Goal: Task Accomplishment & Management: Use online tool/utility

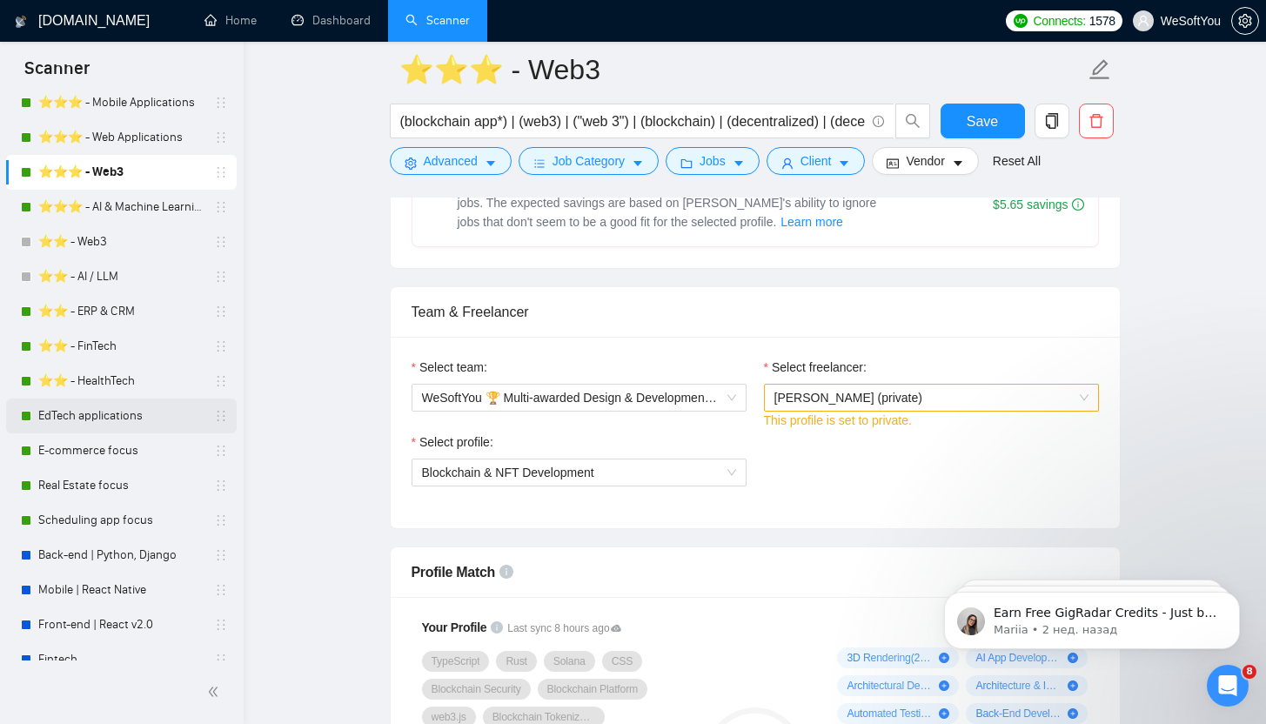
scroll to position [340, 0]
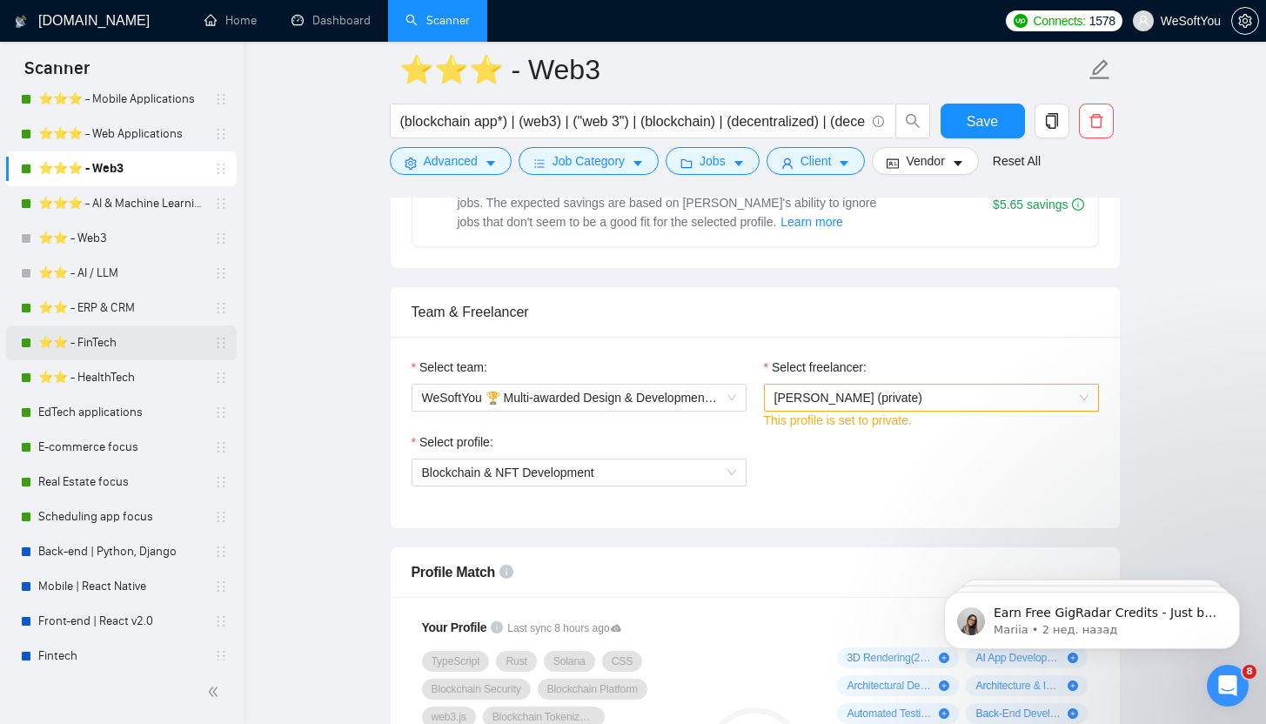
click at [141, 348] on link "⭐️⭐️ - FinTech" at bounding box center [120, 342] width 165 height 35
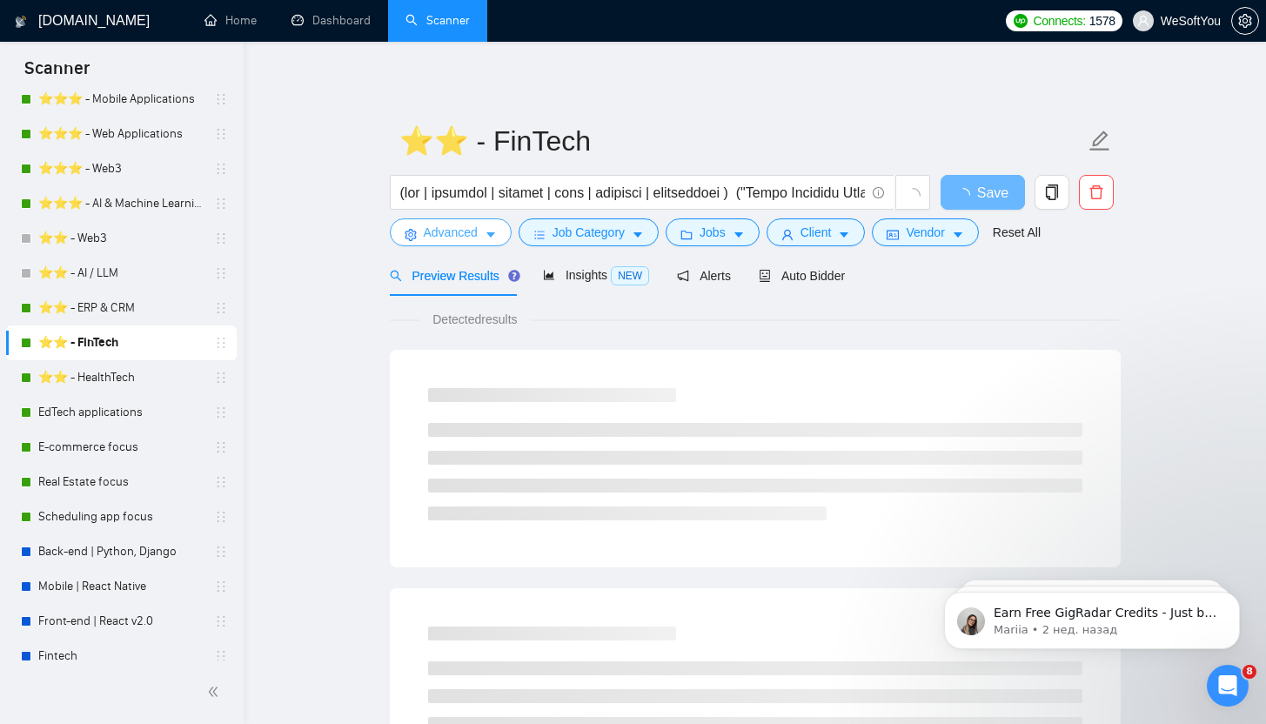
click at [482, 236] on button "Advanced" at bounding box center [451, 232] width 122 height 28
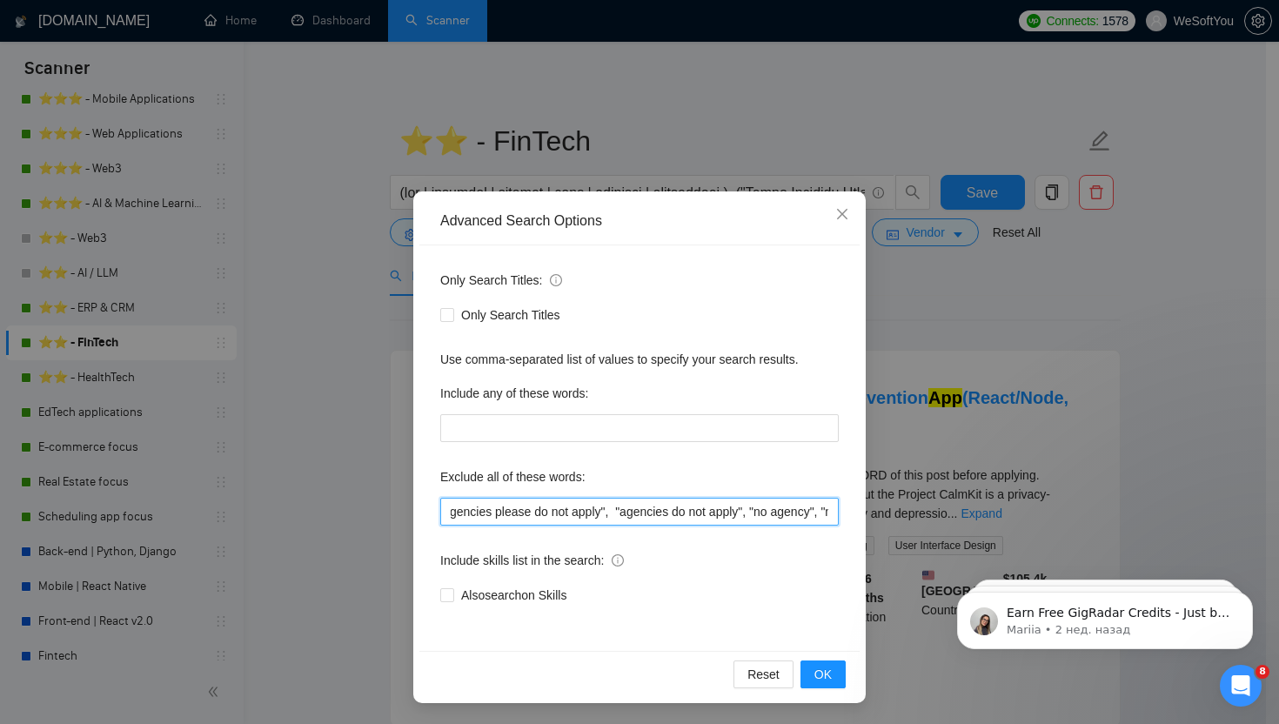
scroll to position [0, 1222]
drag, startPoint x: 654, startPoint y: 511, endPoint x: 1004, endPoint y: 509, distance: 349.7
click at [1004, 509] on div "Advanced Search Options Only Search Titles: Only Search Titles Use comma-separa…" at bounding box center [639, 362] width 1279 height 724
click at [766, 530] on div "Only Search Titles: Only Search Titles Use comma-separated list of values to sp…" at bounding box center [639, 447] width 440 height 405
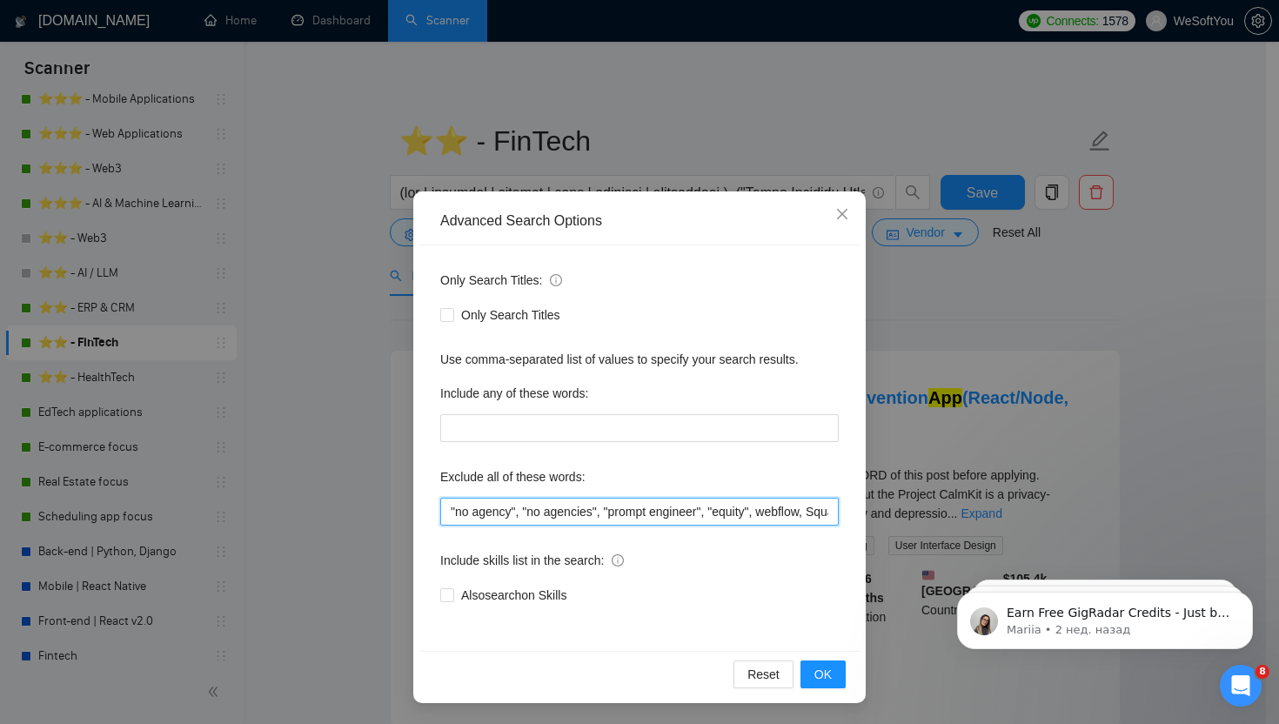
drag, startPoint x: 767, startPoint y: 513, endPoint x: 966, endPoint y: 512, distance: 198.3
click at [966, 512] on div "Advanced Search Options Only Search Titles: Only Search Titles Use comma-separa…" at bounding box center [639, 362] width 1279 height 724
drag, startPoint x: 812, startPoint y: 512, endPoint x: 958, endPoint y: 523, distance: 146.5
click at [958, 523] on div "Advanced Search Options Only Search Titles: Only Search Titles Use comma-separa…" at bounding box center [639, 362] width 1279 height 724
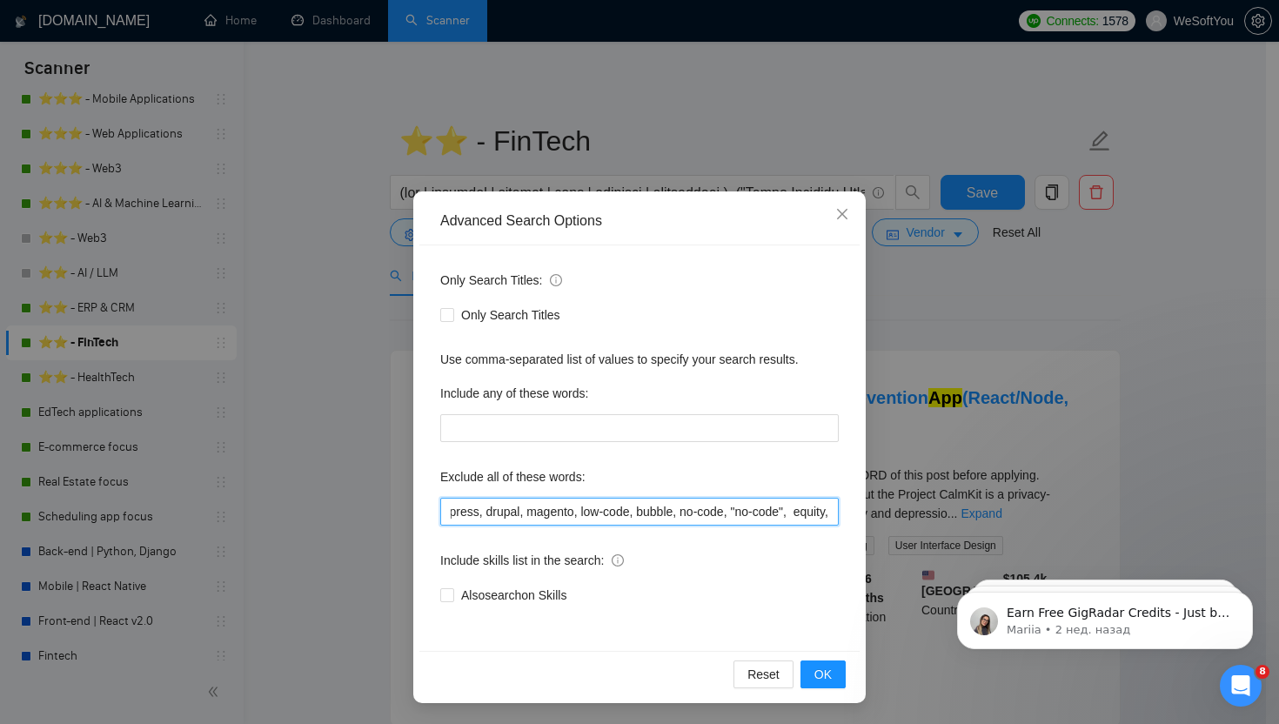
click at [819, 524] on input ""no agency", "no agencies", "prompt engineer", "equity", webflow, Squarespace, …" at bounding box center [639, 512] width 398 height 28
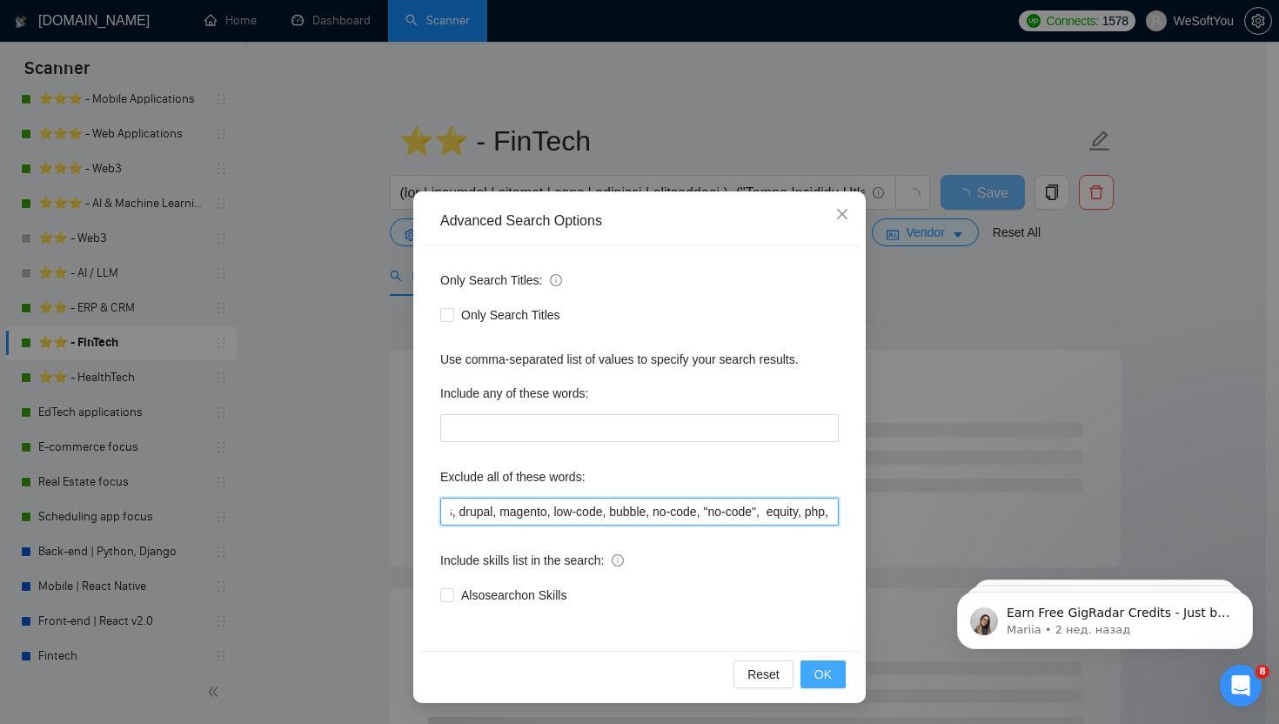
type input ""no agency", "no agencies", "prompt engineer", "equity", webflow, Squarespace, …"
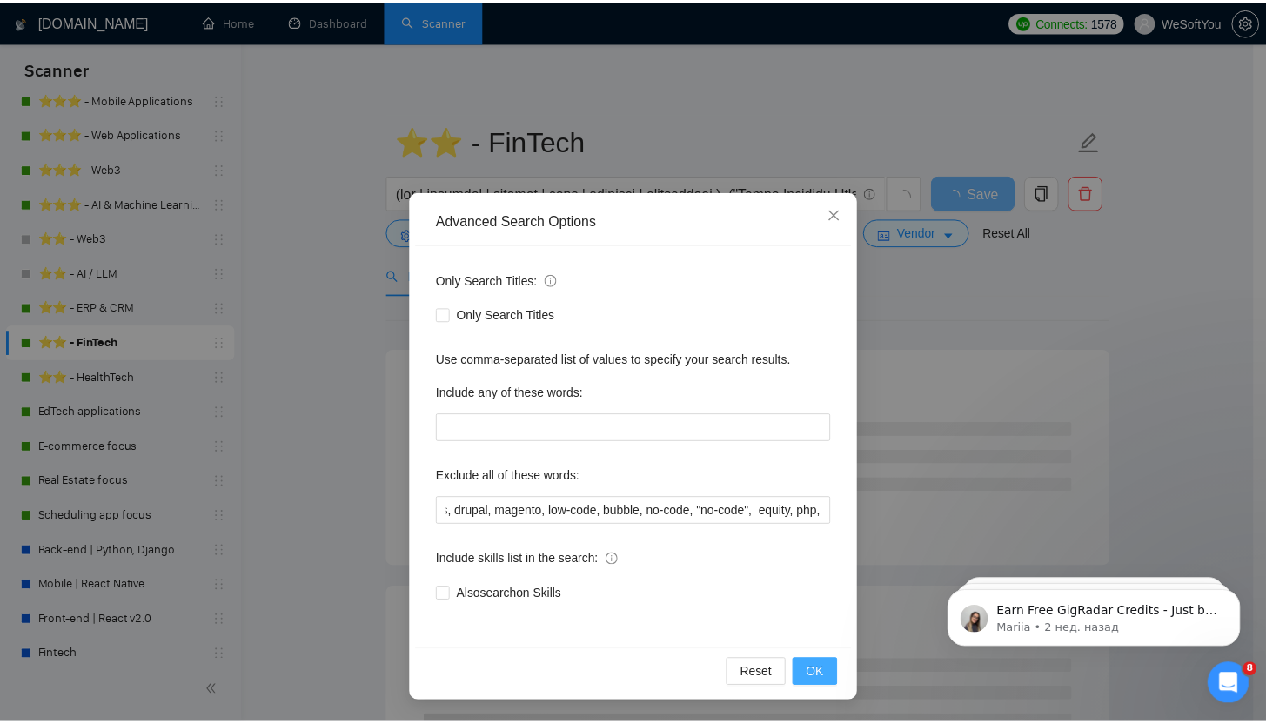
scroll to position [0, 0]
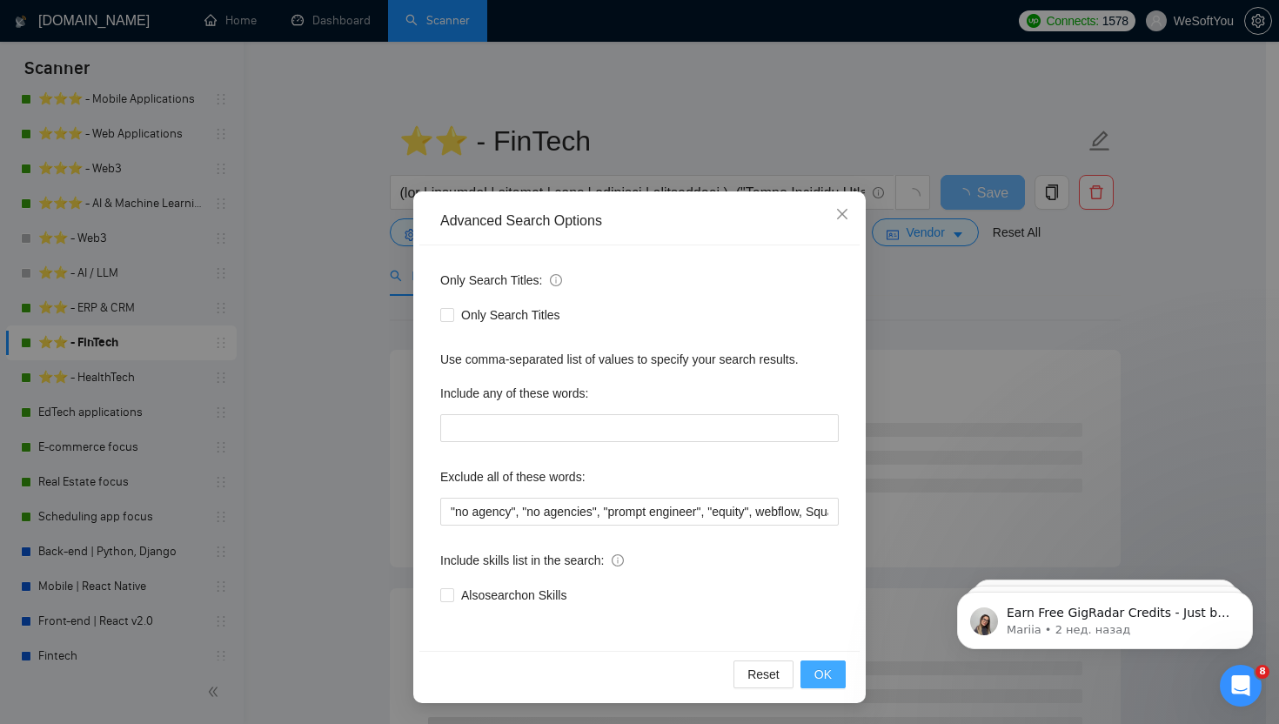
click at [833, 680] on button "OK" at bounding box center [822, 674] width 45 height 28
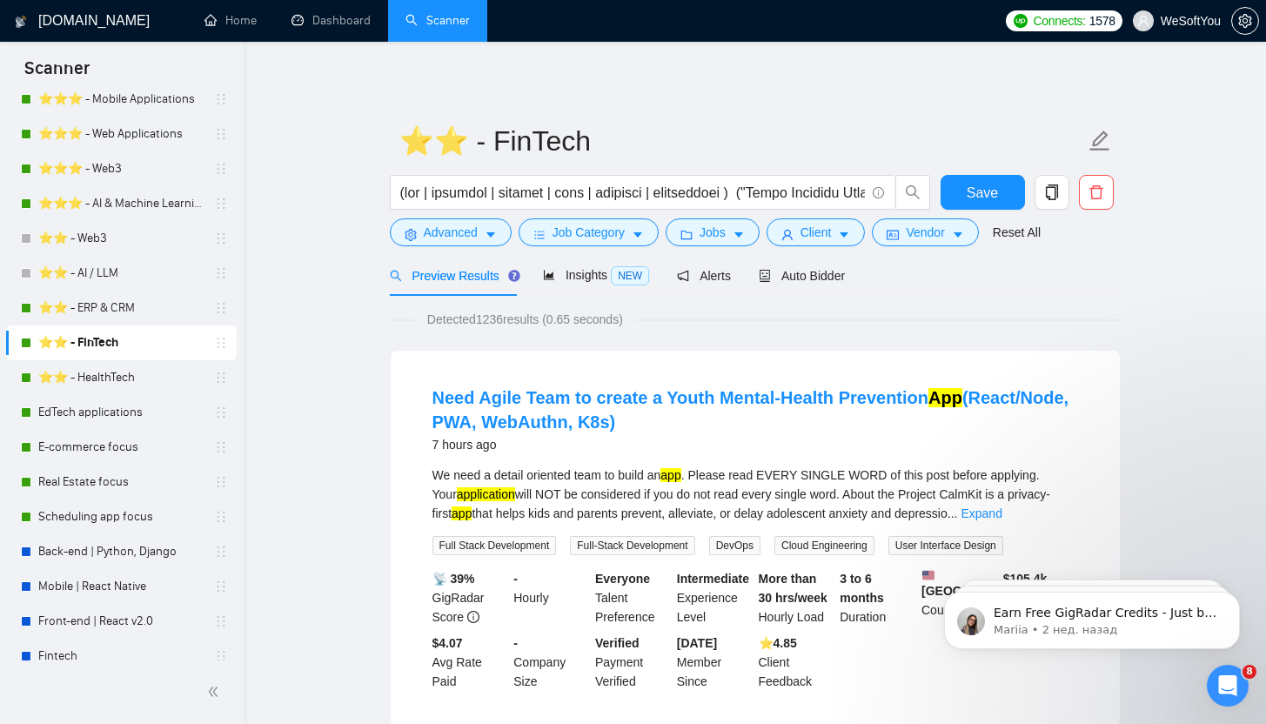
click at [968, 172] on form "⭐️⭐️ - FinTech Save Advanced Job Category Jobs Client Vendor Reset All" at bounding box center [755, 184] width 731 height 142
click at [983, 192] on span "Save" at bounding box center [981, 193] width 31 height 22
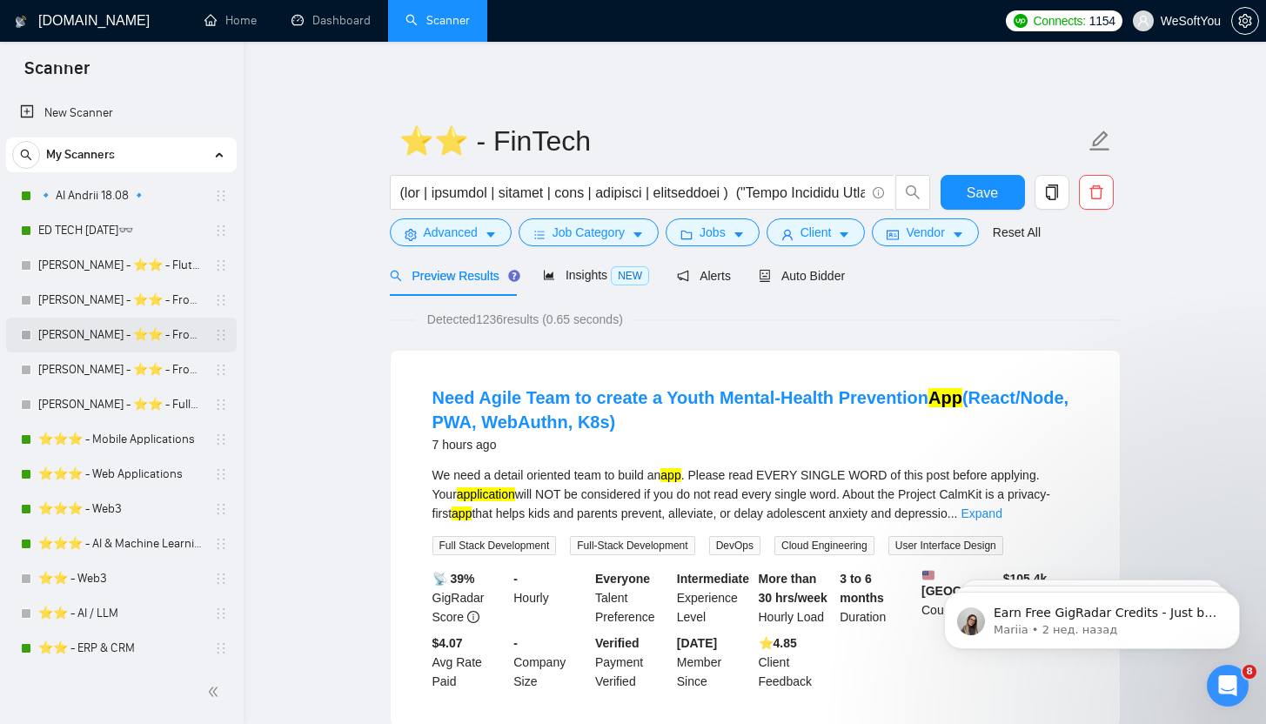
click at [114, 319] on link "[PERSON_NAME] - ⭐️⭐️ - Front Dev" at bounding box center [120, 335] width 165 height 35
